Goal: Task Accomplishment & Management: Manage account settings

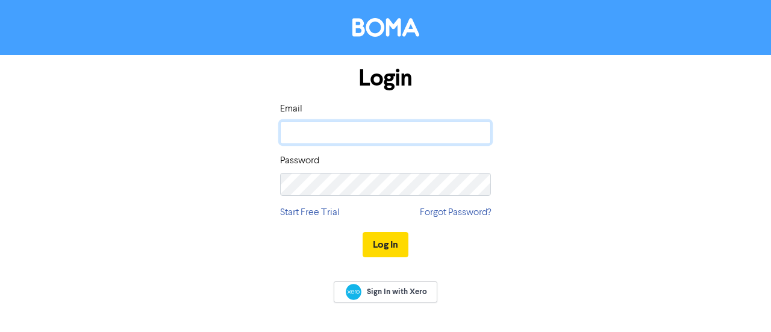
type input "jolene@centegrity.com.au"
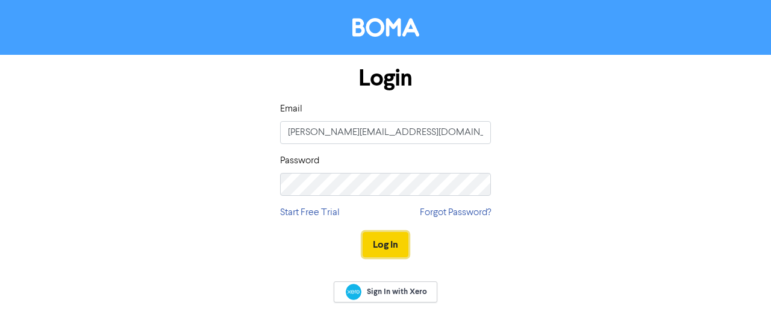
click at [399, 239] on button "Log In" at bounding box center [385, 244] width 46 height 25
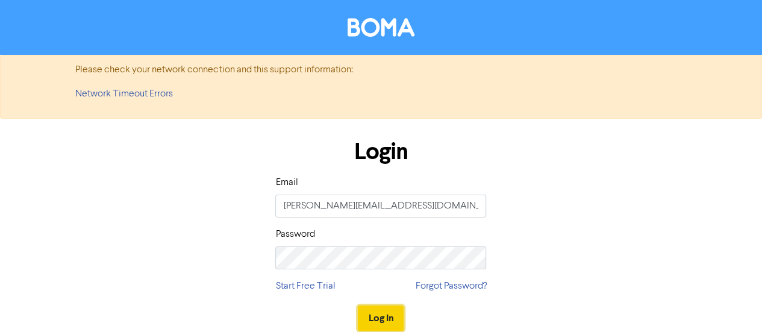
drag, startPoint x: 385, startPoint y: 319, endPoint x: 379, endPoint y: 320, distance: 6.3
click at [382, 320] on button "Log In" at bounding box center [381, 317] width 46 height 25
click at [381, 311] on button "Log In" at bounding box center [381, 317] width 46 height 25
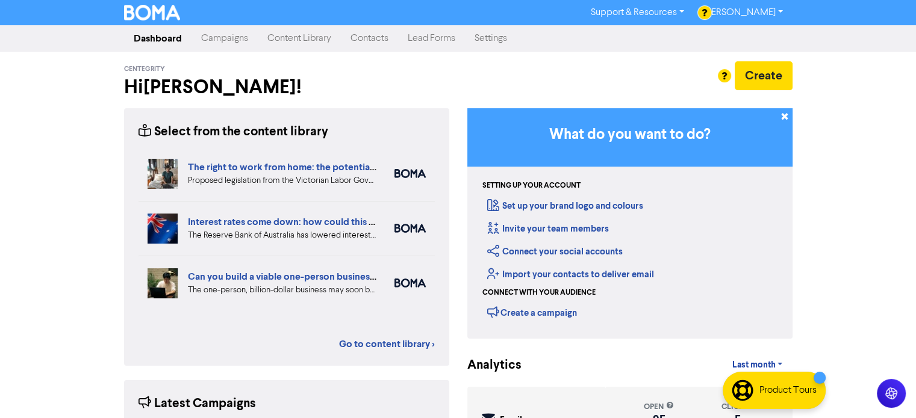
click at [228, 37] on link "Campaigns" at bounding box center [224, 38] width 66 height 24
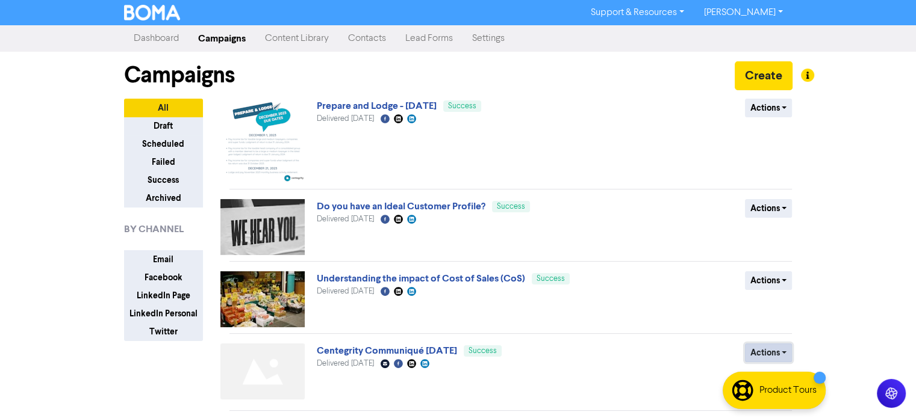
click at [754, 331] on button "Actions" at bounding box center [769, 353] width 48 height 19
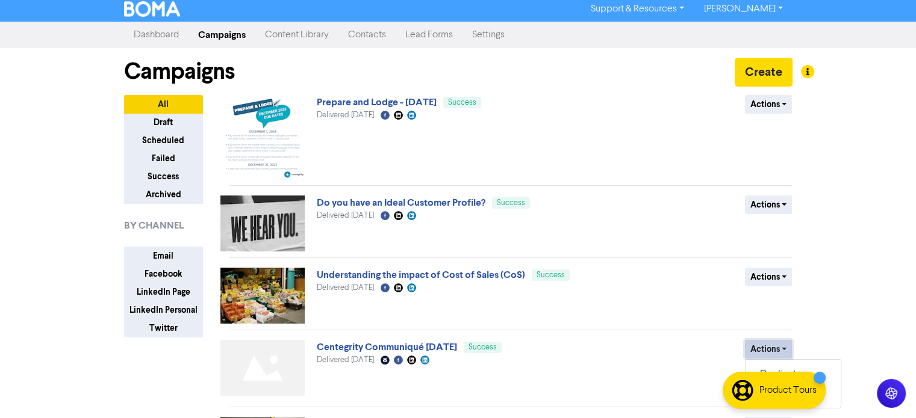
scroll to position [120, 0]
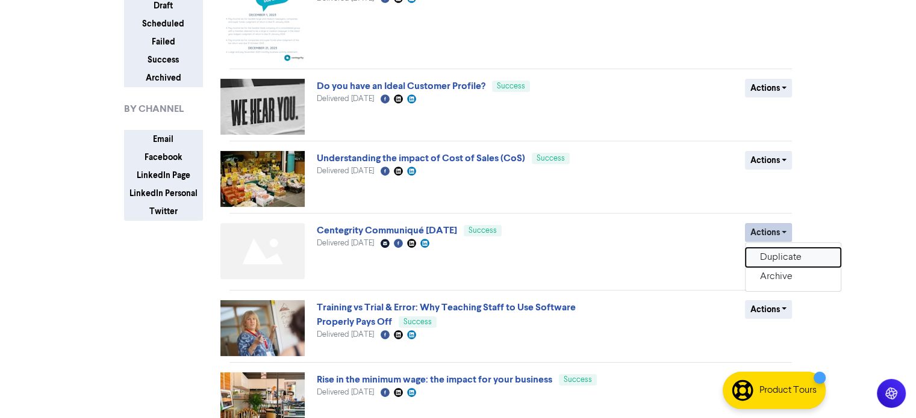
click at [770, 261] on button "Duplicate" at bounding box center [792, 257] width 95 height 19
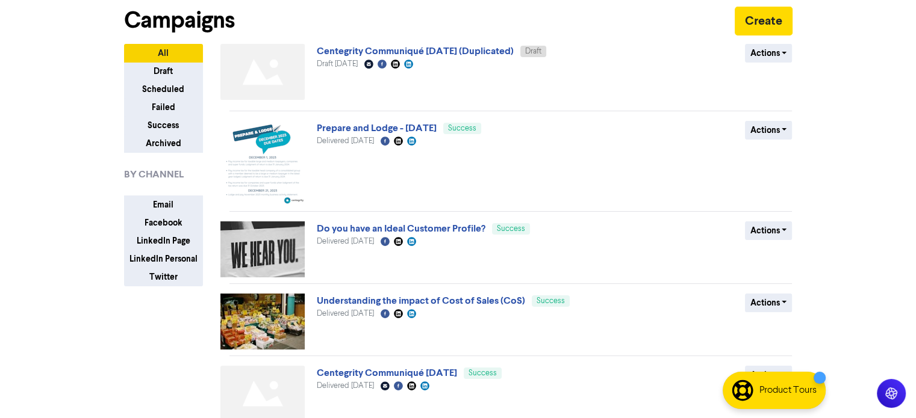
scroll to position [0, 0]
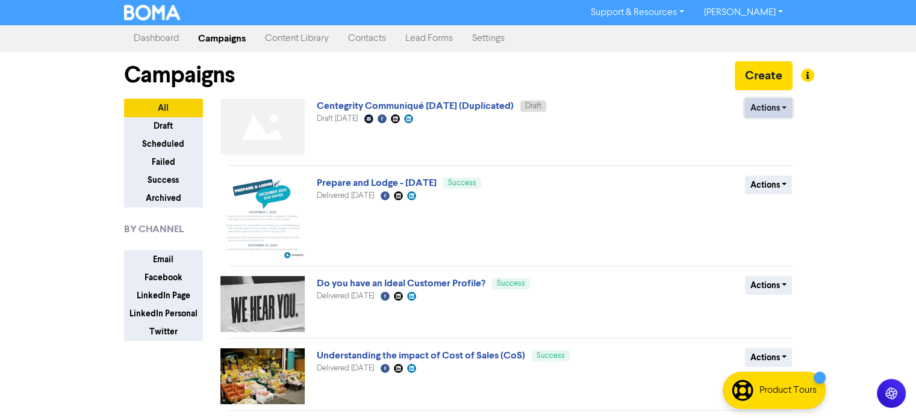
click at [770, 111] on button "Actions" at bounding box center [769, 108] width 48 height 19
click at [770, 168] on button "Rename" at bounding box center [792, 171] width 95 height 19
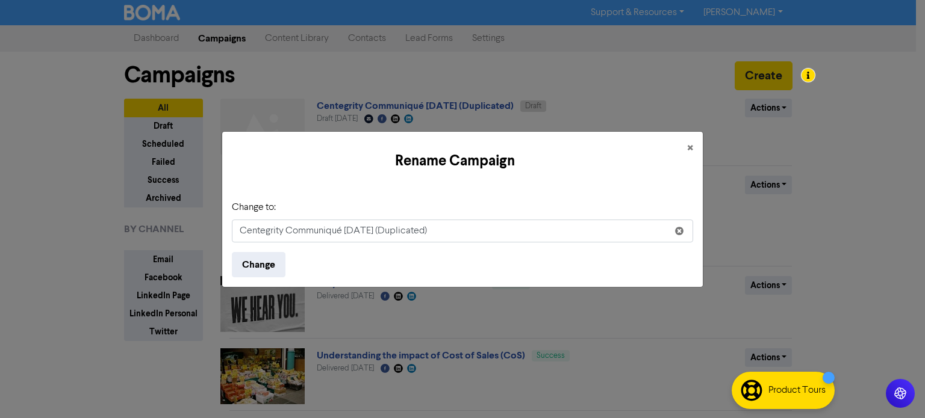
click at [403, 234] on input "Centegrity Communiqué August 2025 (Duplicated)" at bounding box center [462, 231] width 461 height 23
drag, startPoint x: 393, startPoint y: 231, endPoint x: 682, endPoint y: 226, distance: 289.0
click at [671, 231] on input "Centegrity Communiqué August 2025 (Duplicated)" at bounding box center [462, 231] width 461 height 23
type input "Centegrity Communiqué September 2025"
click at [277, 266] on button "Change" at bounding box center [259, 264] width 54 height 25
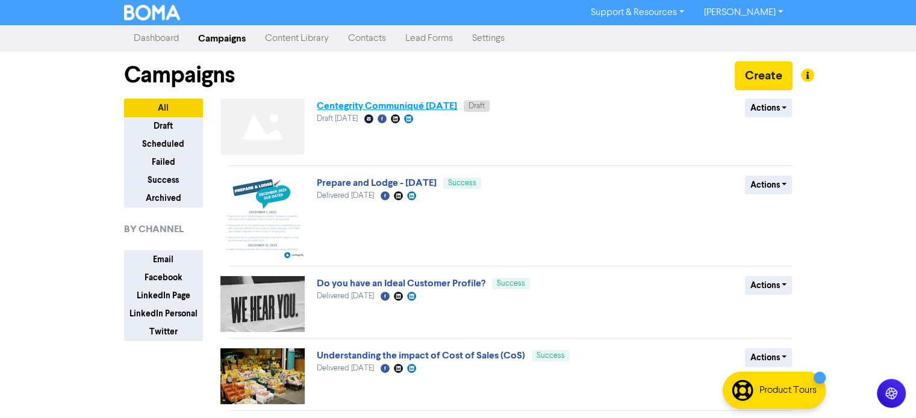
click at [429, 107] on link "Centegrity Communiqué September 2025" at bounding box center [387, 106] width 140 height 12
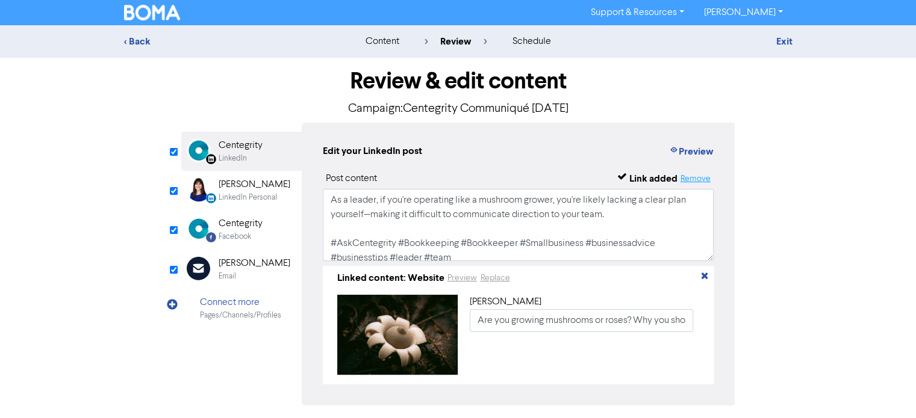
click at [706, 180] on button "Remove" at bounding box center [694, 179] width 31 height 14
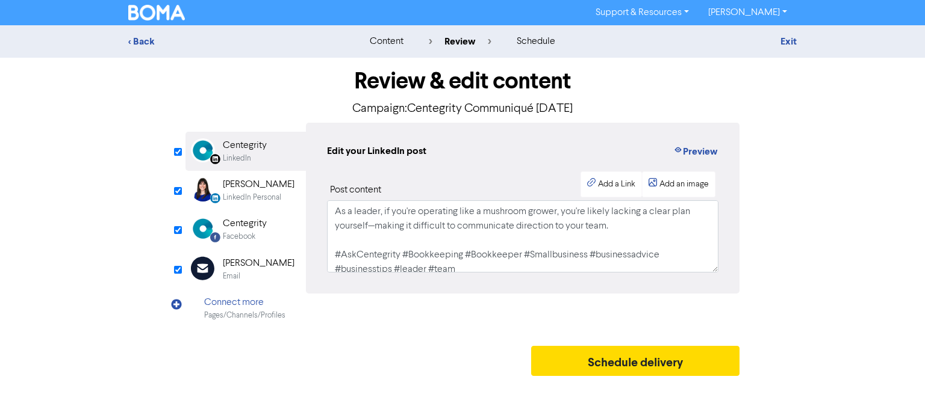
click at [250, 190] on div "[PERSON_NAME]" at bounding box center [259, 185] width 72 height 14
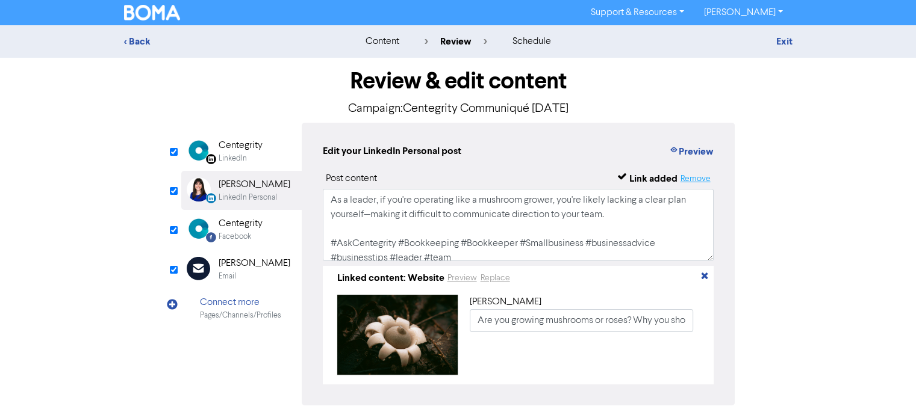
click at [699, 175] on button "Remove" at bounding box center [694, 179] width 31 height 14
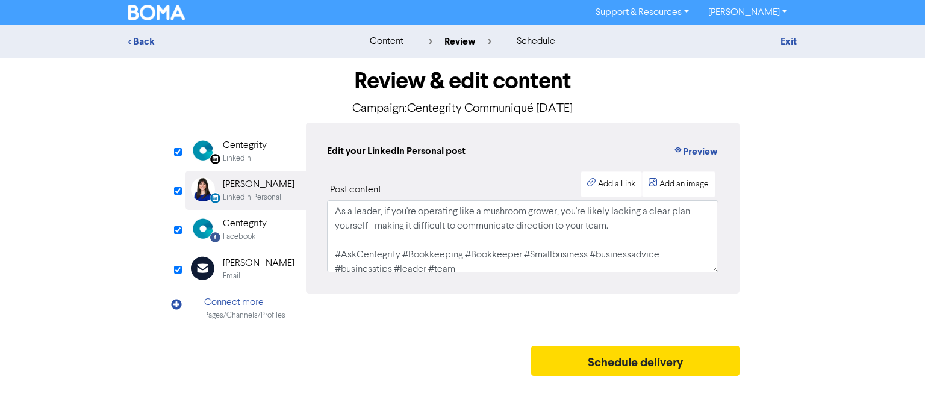
click at [237, 234] on div "Facebook" at bounding box center [239, 236] width 33 height 11
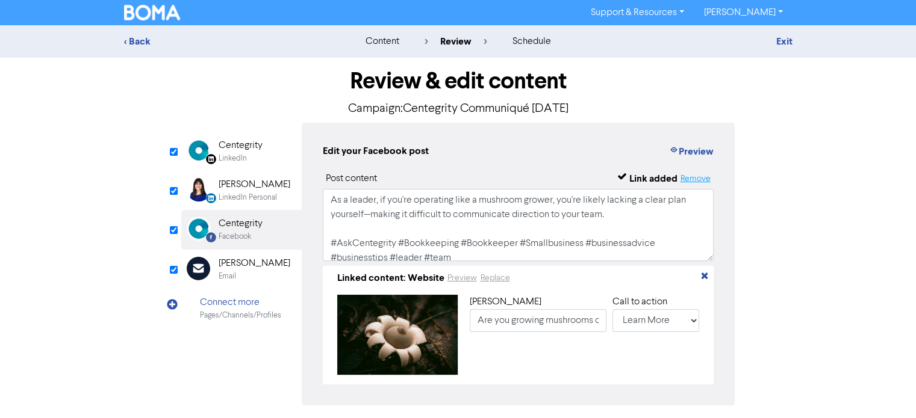
click at [697, 180] on button "Remove" at bounding box center [694, 179] width 31 height 14
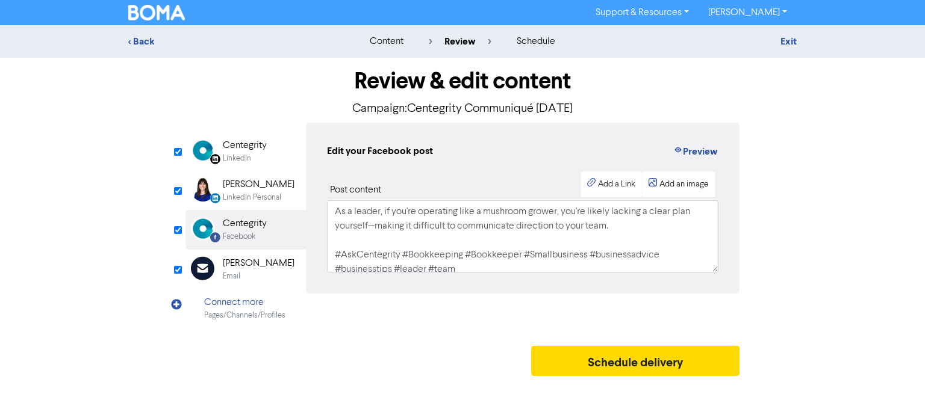
drag, startPoint x: 250, startPoint y: 276, endPoint x: 262, endPoint y: 272, distance: 12.2
click at [250, 276] on div "Email" at bounding box center [259, 276] width 72 height 11
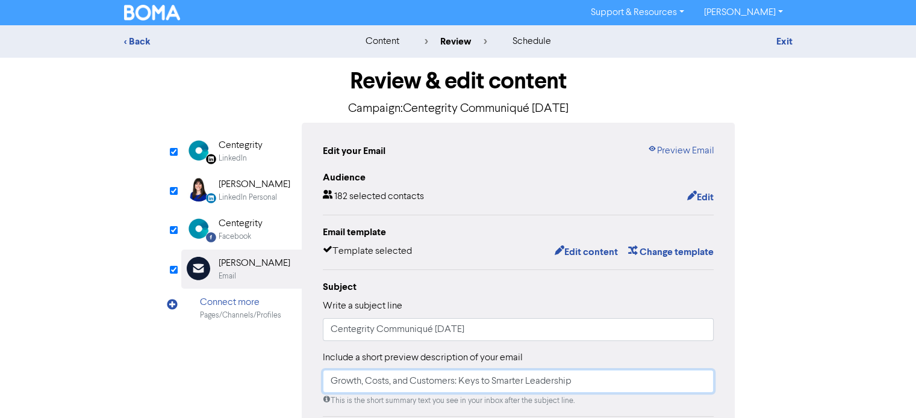
type input "jolene@centegrity.com.au"
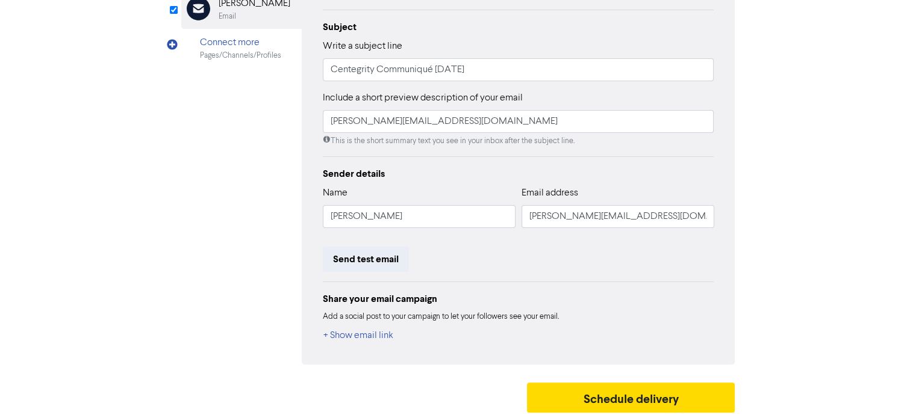
click at [448, 330] on div "+ Show email link" at bounding box center [518, 336] width 391 height 16
click at [453, 69] on input "Centegrity Communiqué August 2025" at bounding box center [518, 69] width 391 height 23
type input "Centegrity Communiqué September 2025"
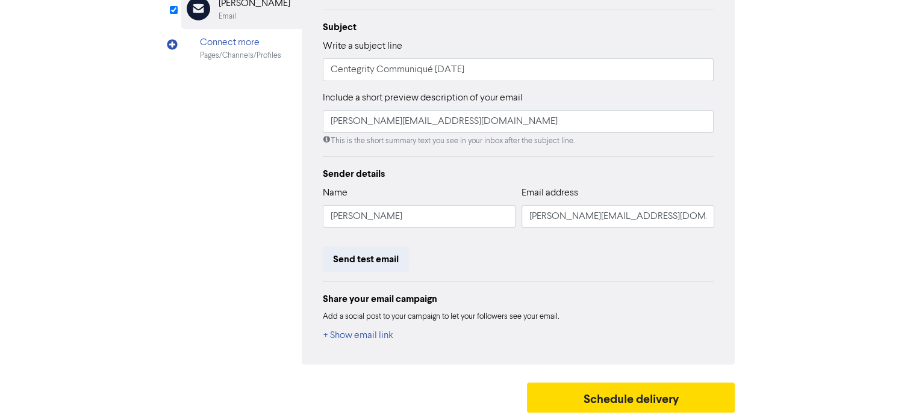
click at [770, 216] on div "Review & edit content Campaign: Centegrity Communiqué September 2025 LinkedIn P…" at bounding box center [458, 108] width 686 height 621
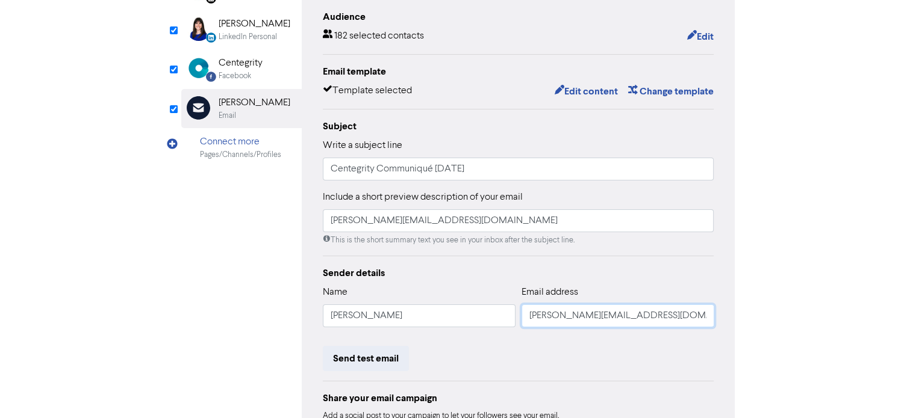
scroll to position [79, 0]
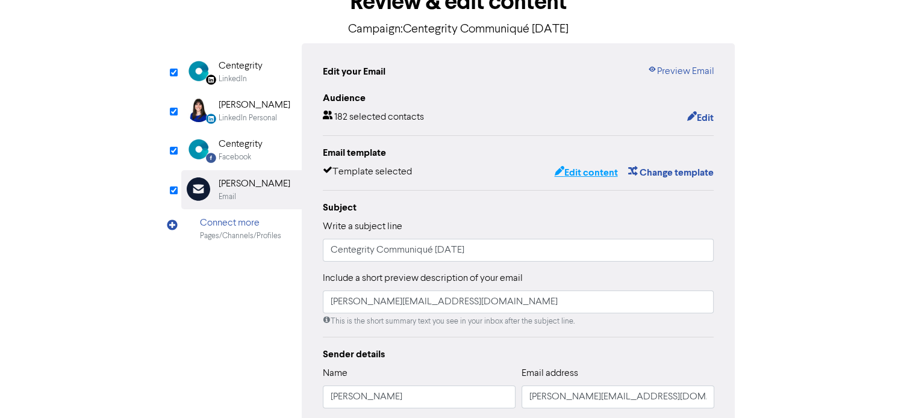
click at [600, 177] on button "Edit content" at bounding box center [585, 173] width 64 height 16
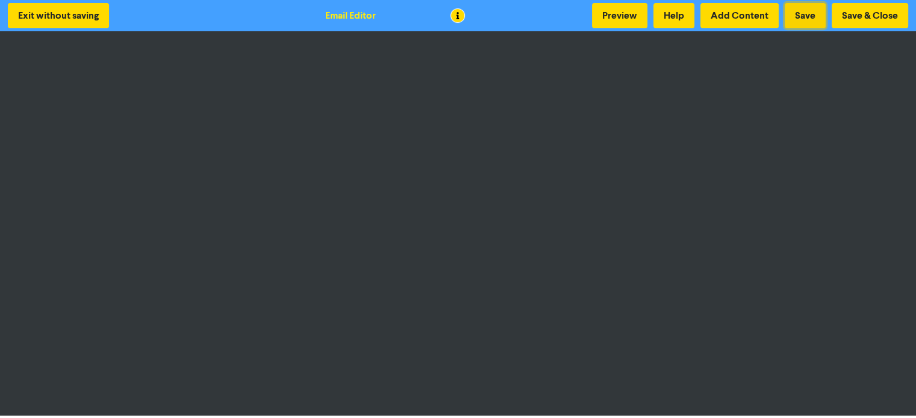
click at [770, 11] on button "Save" at bounding box center [805, 15] width 41 height 25
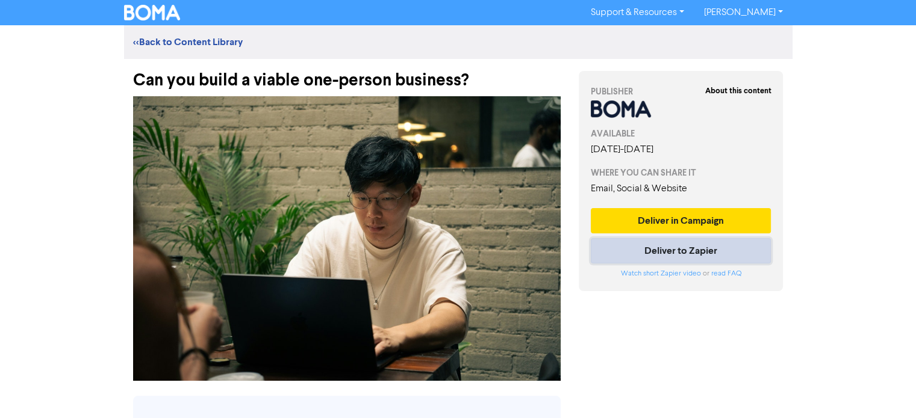
click at [660, 257] on button "Deliver to Zapier" at bounding box center [681, 250] width 181 height 25
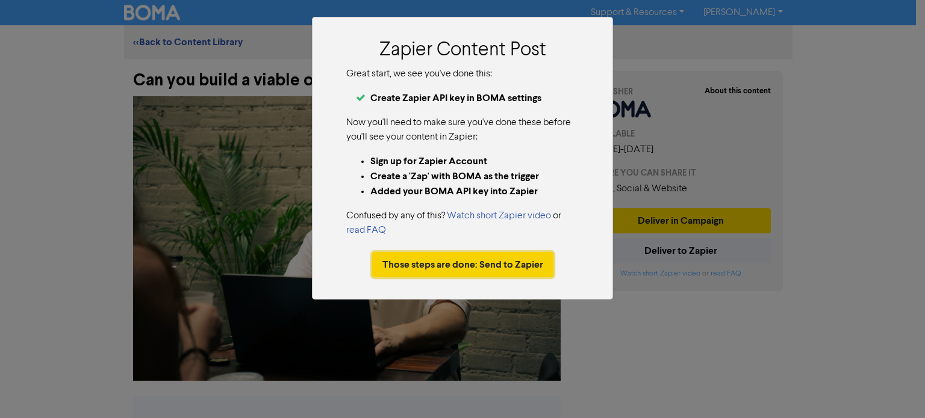
click at [491, 266] on button "Those steps are done: Send to Zapier" at bounding box center [462, 264] width 181 height 25
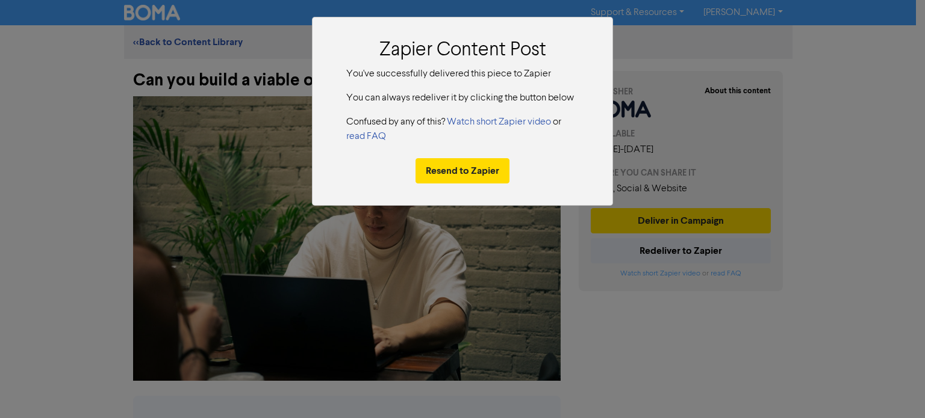
click at [605, 304] on div "Zapier Content Post You've successfully delivered this piece to Zapier You can …" at bounding box center [462, 209] width 925 height 418
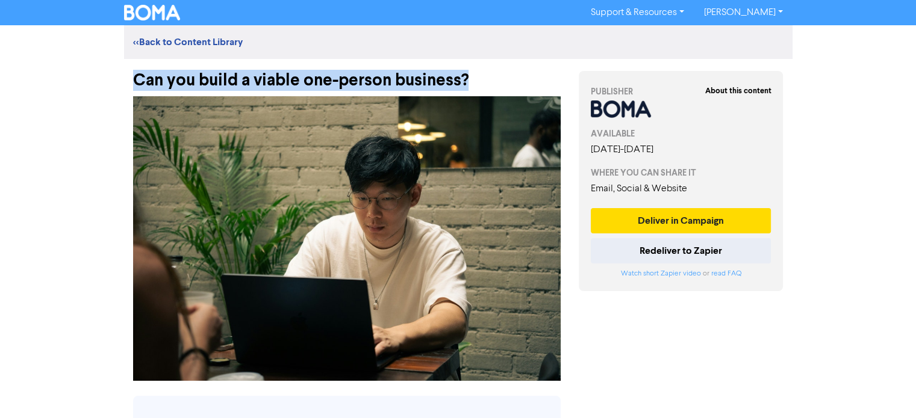
drag, startPoint x: 482, startPoint y: 82, endPoint x: 130, endPoint y: 67, distance: 351.9
click at [130, 67] on div "Can you build a viable one-person business?" at bounding box center [347, 74] width 446 height 31
copy div "Can you build a viable one-person business?"
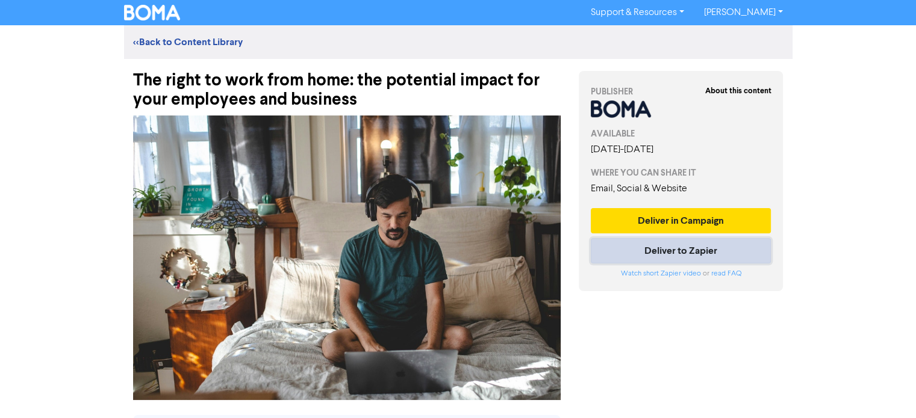
click at [651, 252] on button "Deliver to Zapier" at bounding box center [681, 250] width 181 height 25
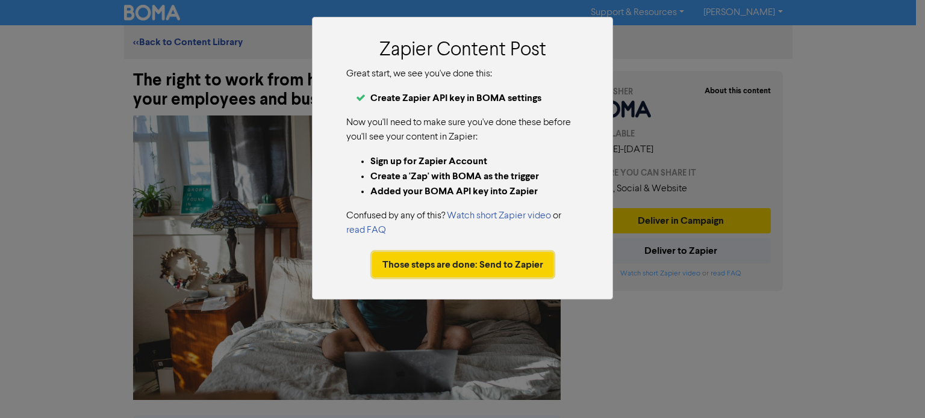
click at [491, 264] on button "Those steps are done: Send to Zapier" at bounding box center [462, 264] width 181 height 25
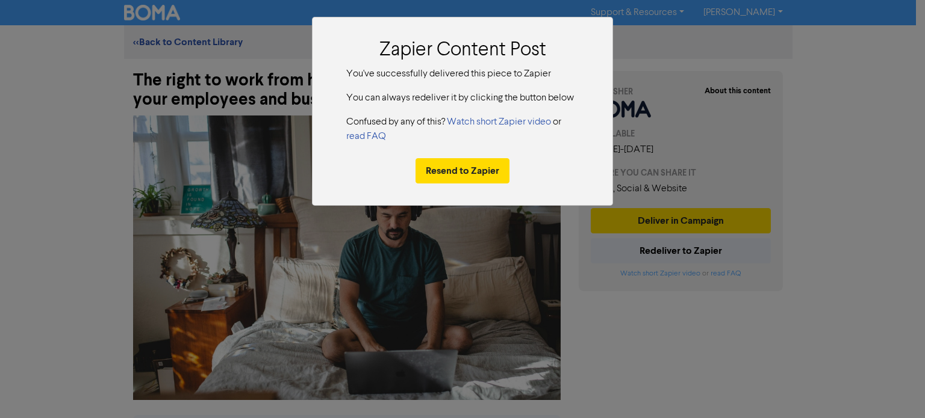
click at [207, 116] on div "Zapier Content Post You've successfully delivered this piece to Zapier You can …" at bounding box center [462, 209] width 925 height 418
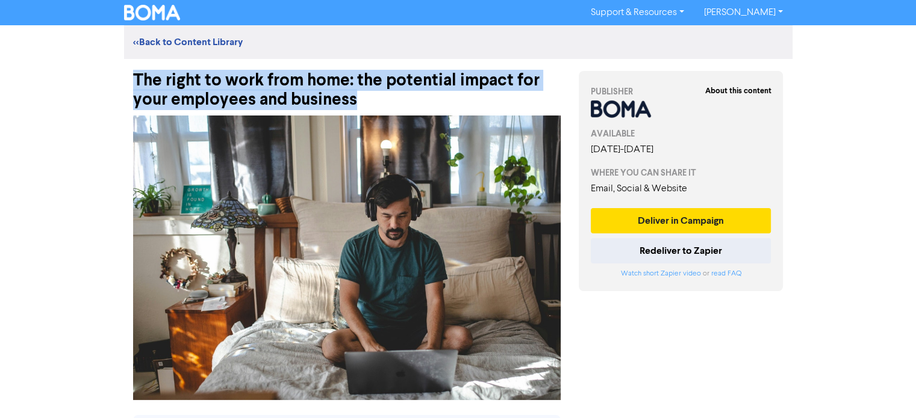
drag, startPoint x: 132, startPoint y: 73, endPoint x: 360, endPoint y: 101, distance: 229.3
click at [360, 101] on div "The right to work from home: the potential impact for your employees and busine…" at bounding box center [346, 84] width 427 height 51
copy div "The right to work from home: the potential impact for your employees and busine…"
click at [395, 207] on img at bounding box center [346, 258] width 427 height 285
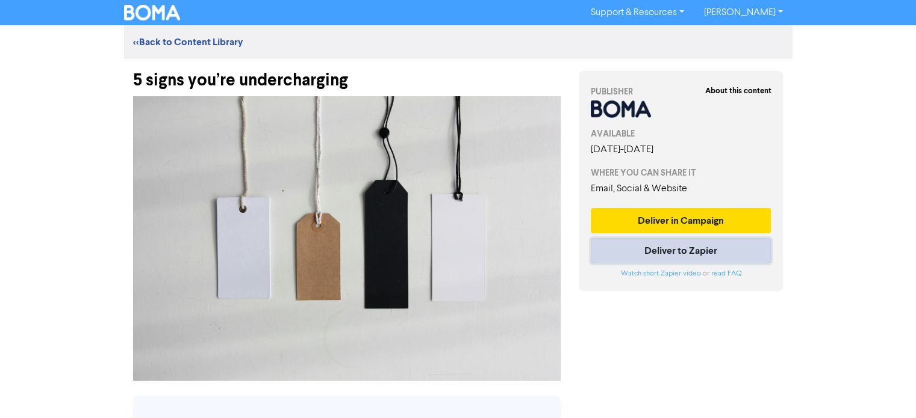
click at [661, 252] on button "Deliver to Zapier" at bounding box center [681, 250] width 181 height 25
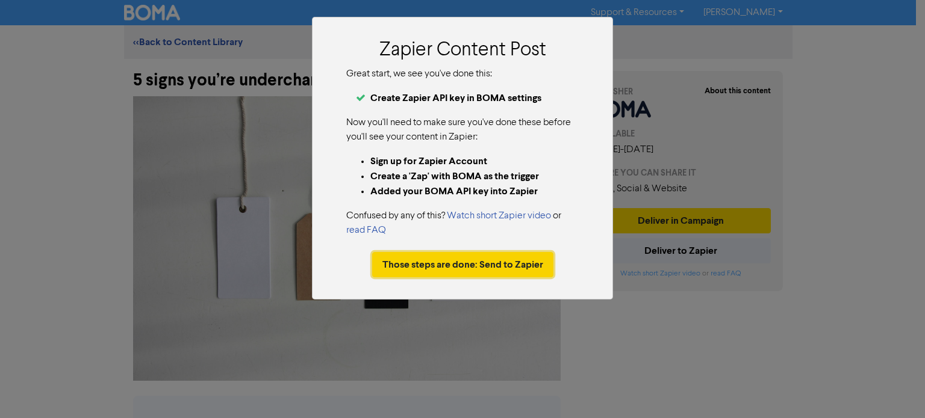
click at [483, 261] on button "Those steps are done: Send to Zapier" at bounding box center [462, 264] width 181 height 25
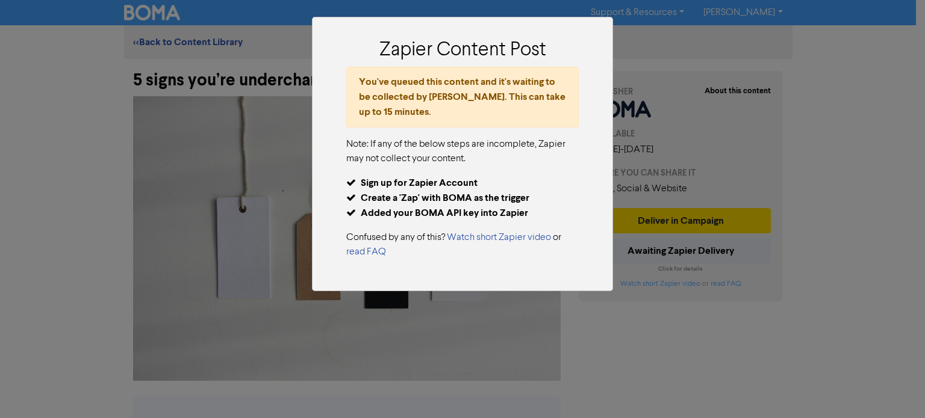
click at [770, 165] on div "Zapier Content Post You've queued this content and it's waiting to be collected…" at bounding box center [462, 209] width 925 height 418
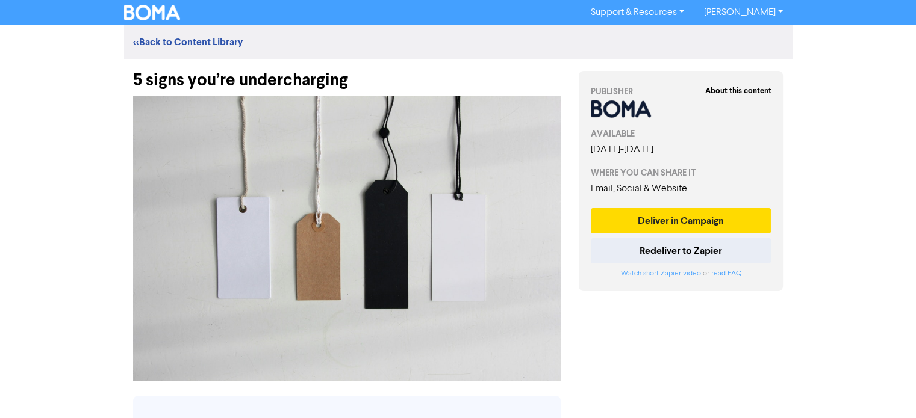
click at [325, 84] on div "5 signs you’re undercharging" at bounding box center [346, 74] width 427 height 31
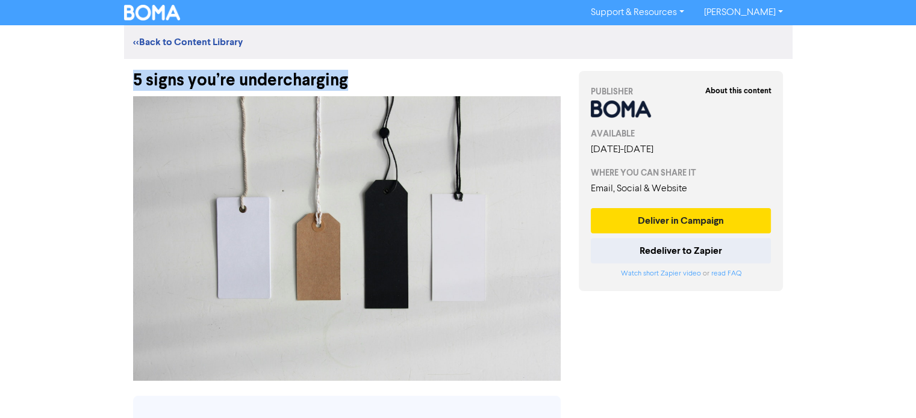
drag, startPoint x: 347, startPoint y: 81, endPoint x: 107, endPoint y: 81, distance: 240.8
click at [107, 81] on div "Support & Resources Video Tutorials FAQ & Guides Marketing Education Jolene Lut…" at bounding box center [458, 209] width 916 height 418
copy div "5 signs you’re undercharging"
